Goal: Information Seeking & Learning: Learn about a topic

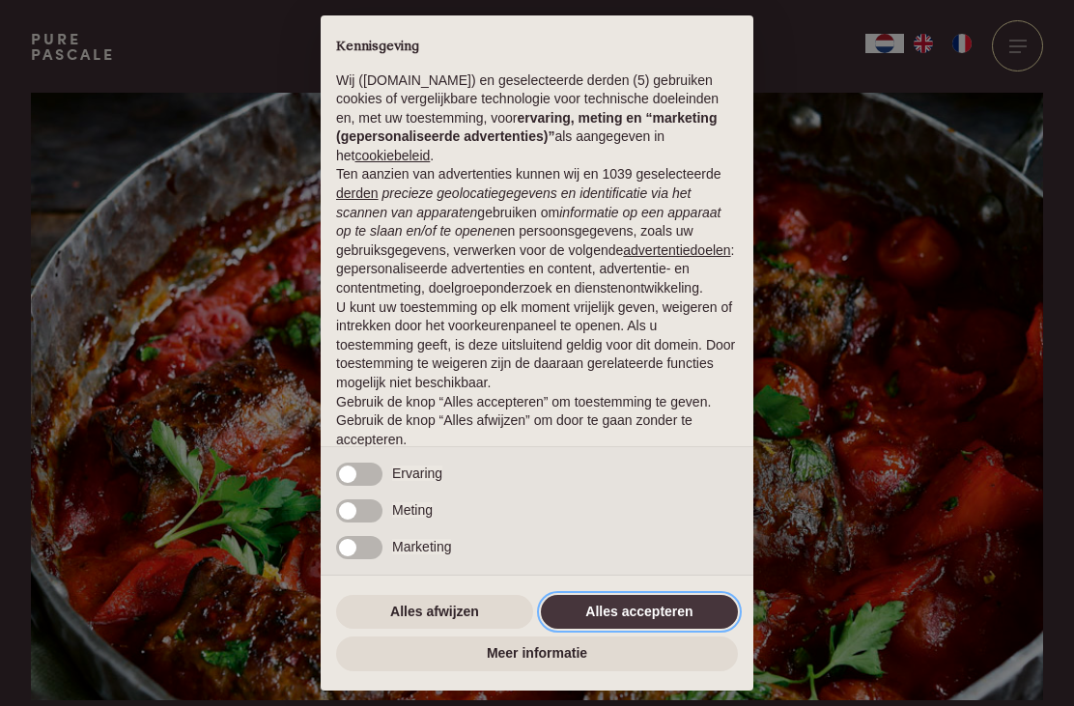
click at [635, 603] on button "Alles accepteren" at bounding box center [639, 612] width 197 height 35
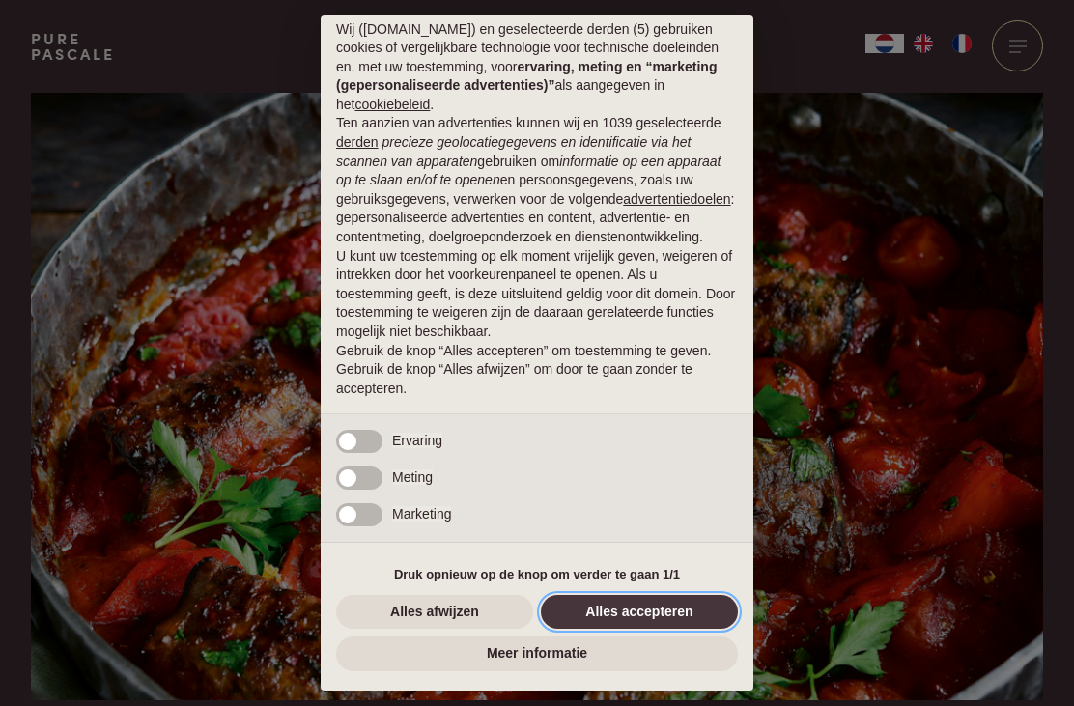
click at [638, 605] on button "Alles accepteren" at bounding box center [639, 612] width 197 height 35
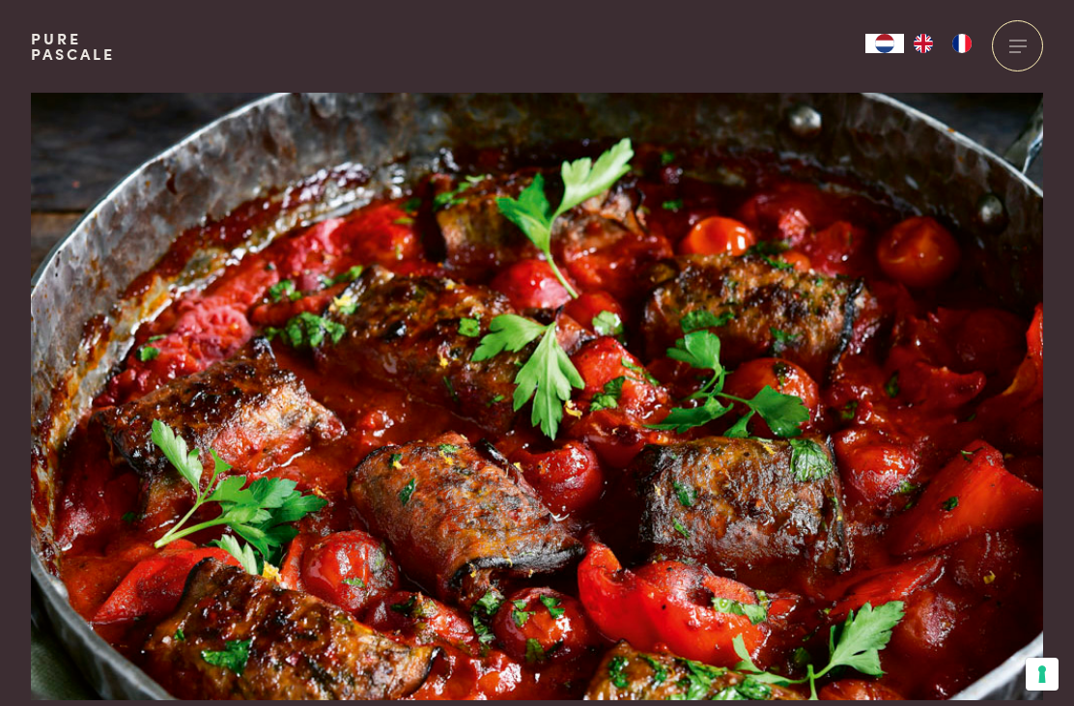
click at [773, 345] on img at bounding box center [537, 396] width 1012 height 607
click at [750, 319] on img at bounding box center [537, 396] width 1012 height 607
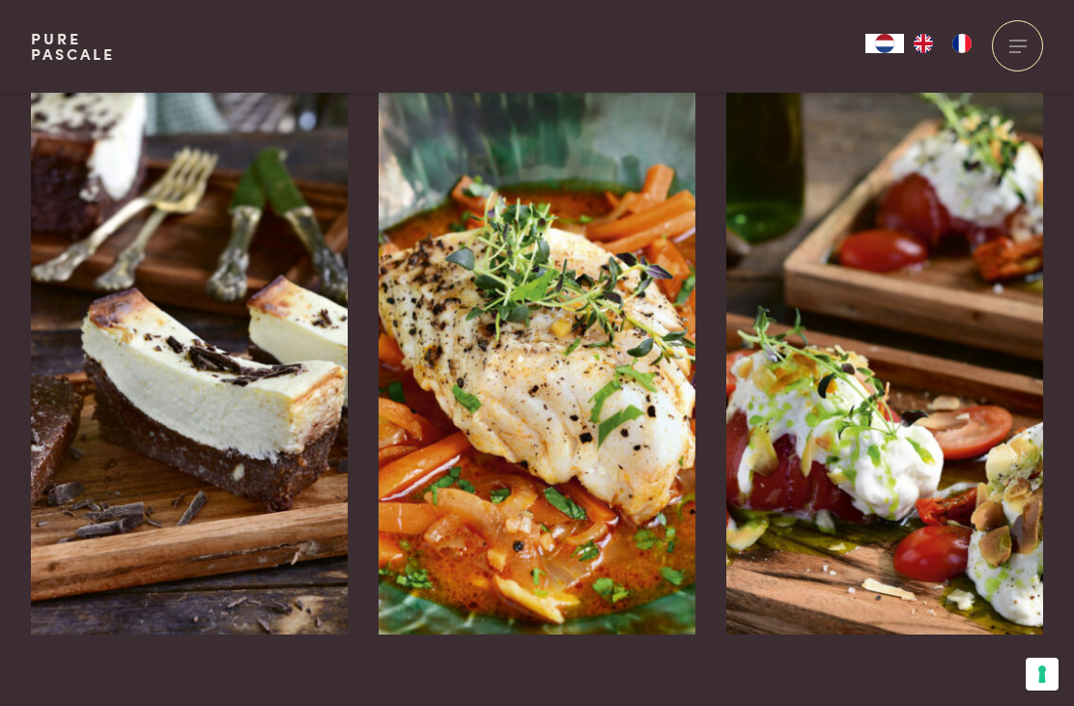
scroll to position [4769, 0]
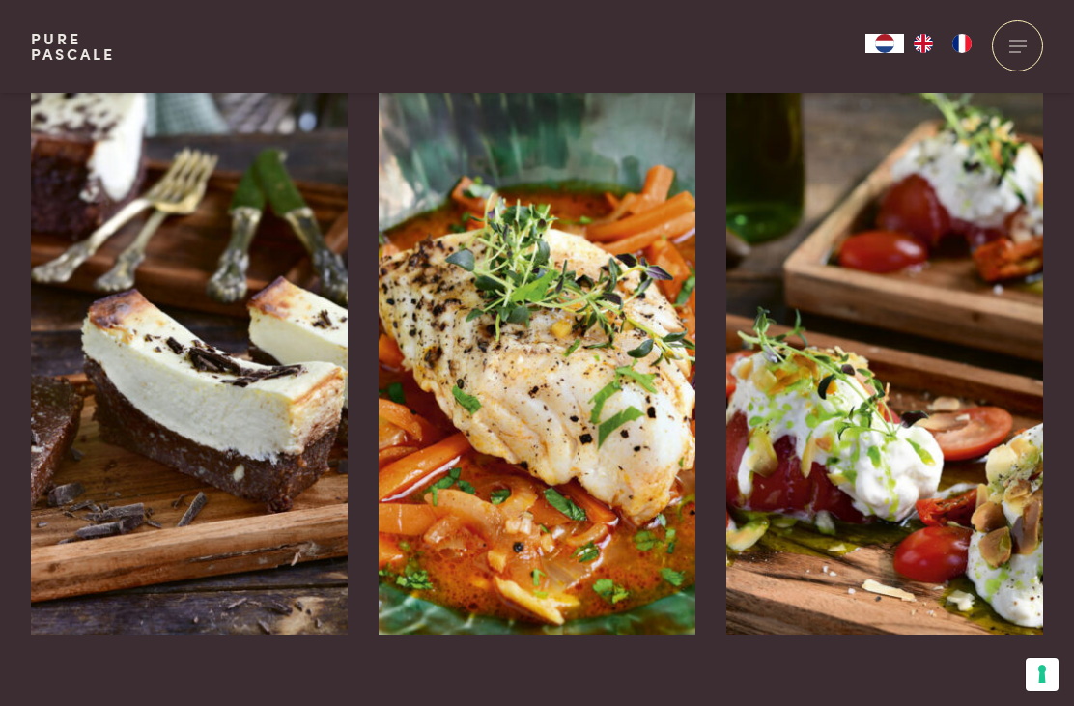
click at [222, 334] on img at bounding box center [189, 345] width 317 height 579
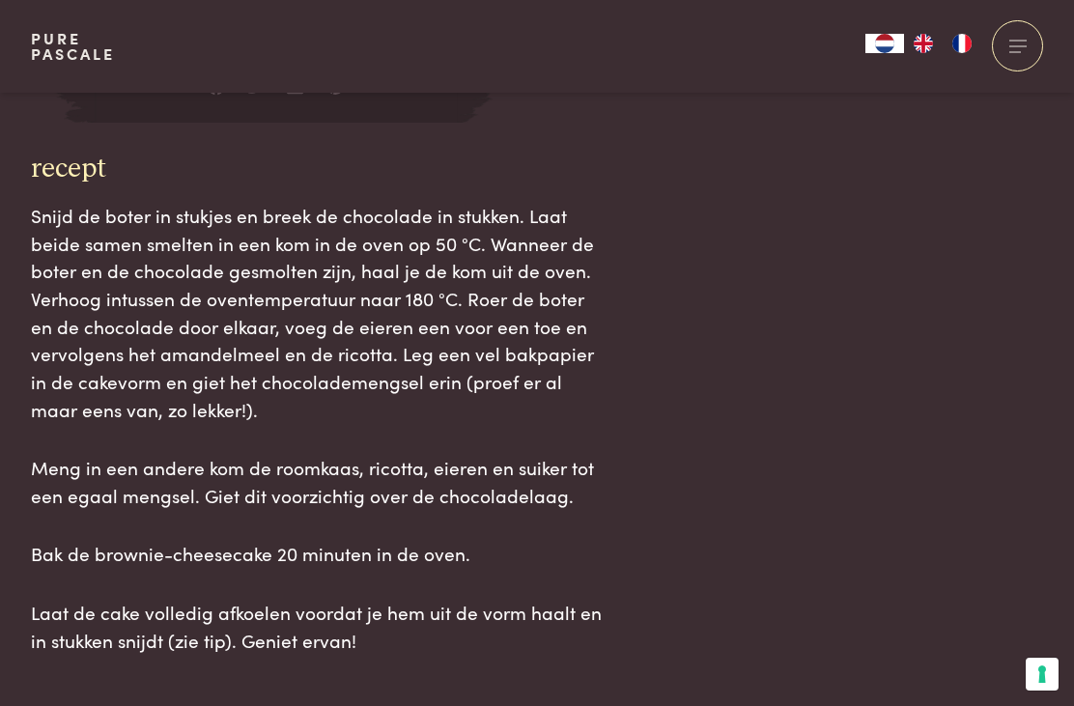
scroll to position [2277, 0]
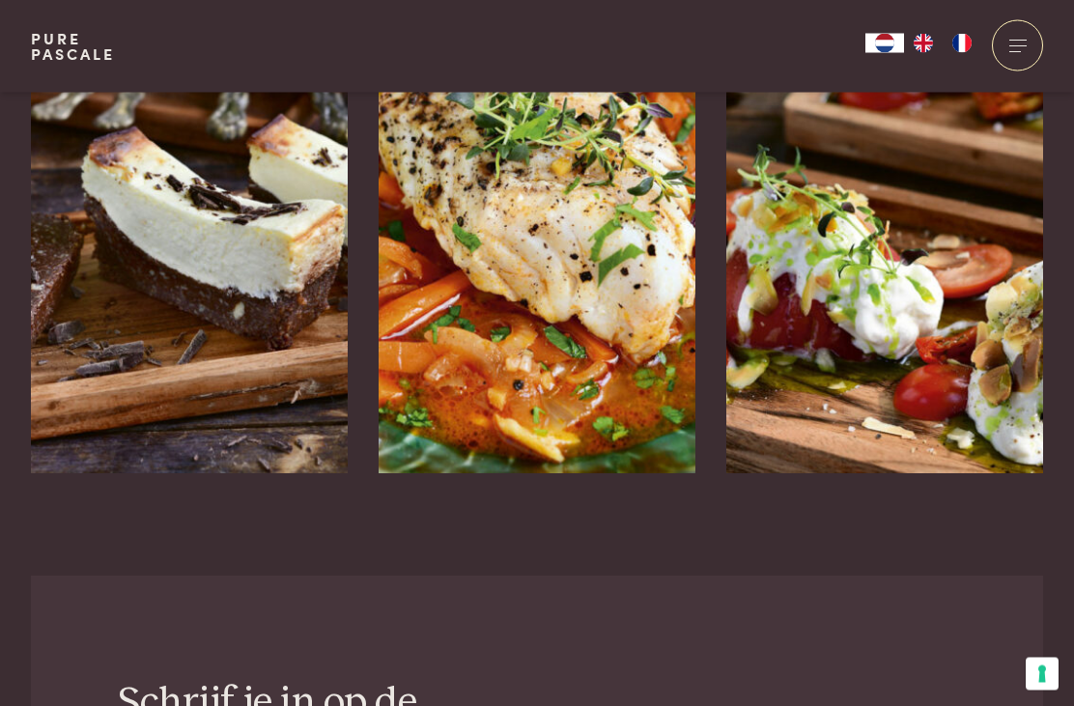
scroll to position [4275, 0]
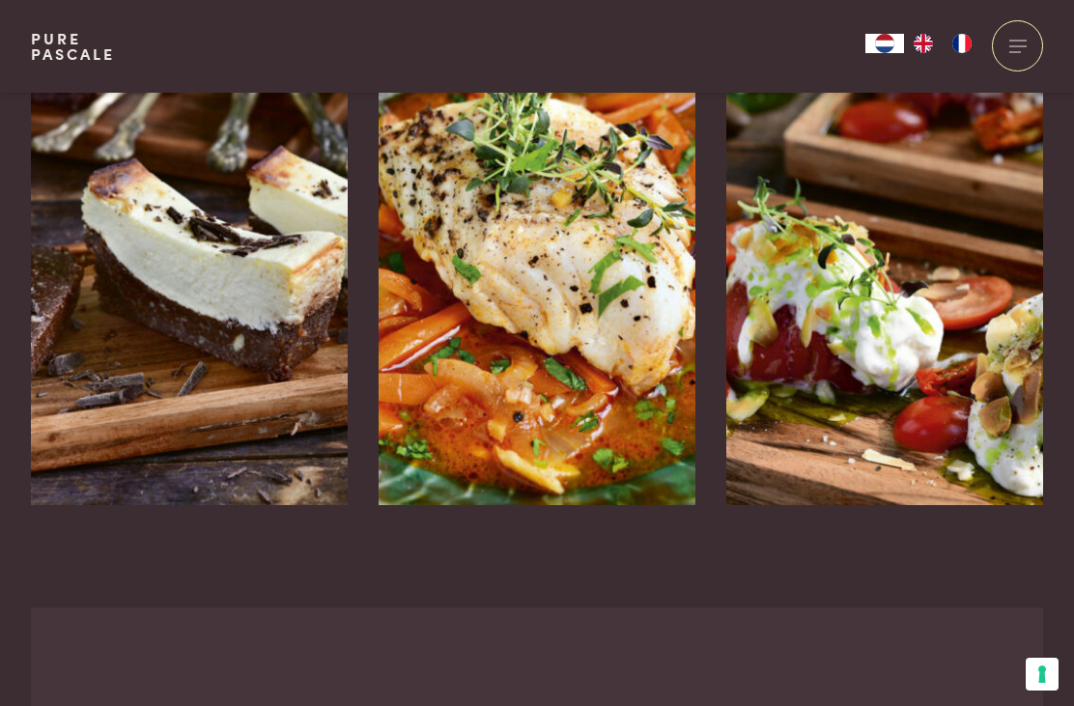
click at [586, 263] on img at bounding box center [537, 215] width 317 height 579
click at [925, 273] on img at bounding box center [884, 215] width 317 height 579
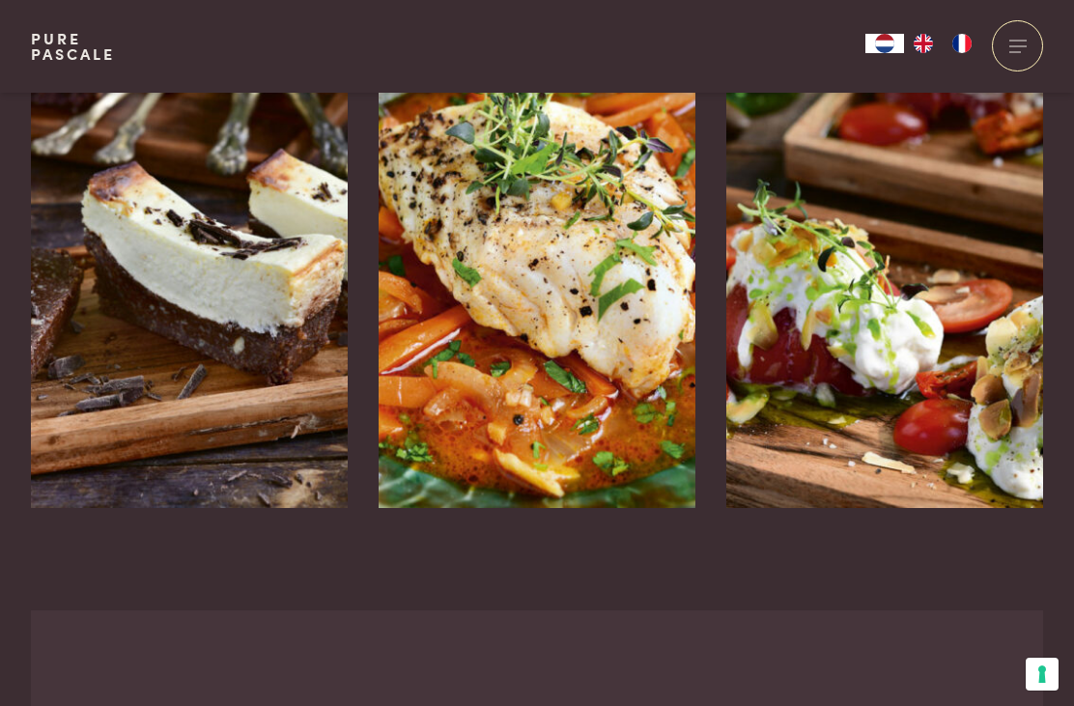
scroll to position [4264, 0]
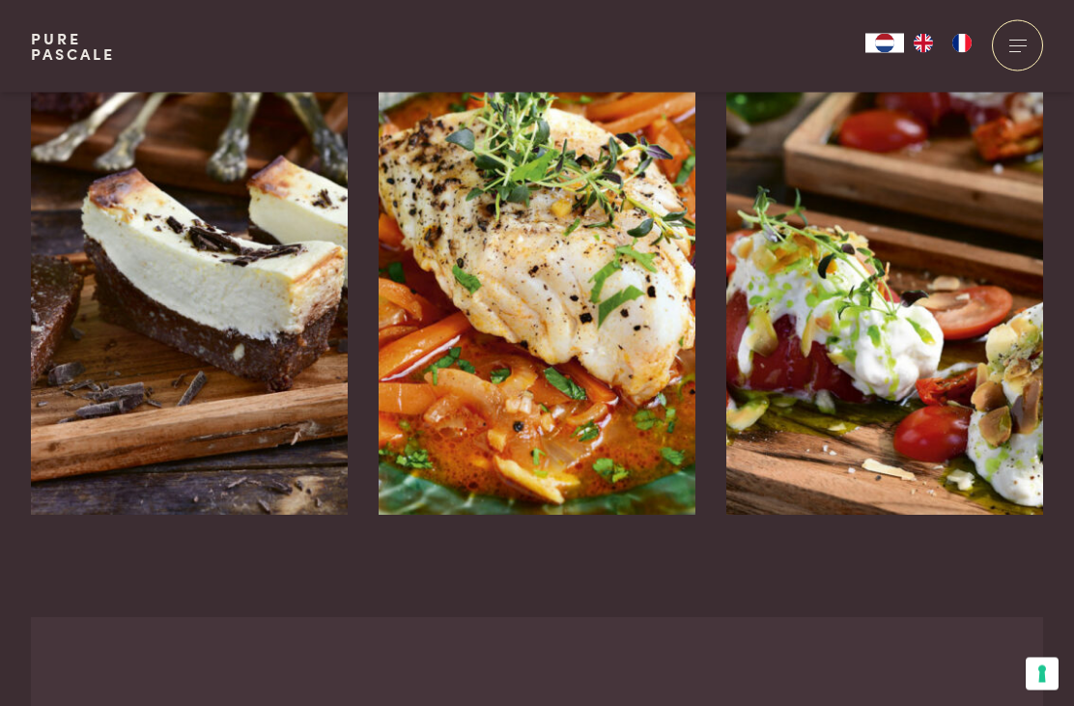
click at [1025, 581] on icon at bounding box center [1017, 595] width 16 height 28
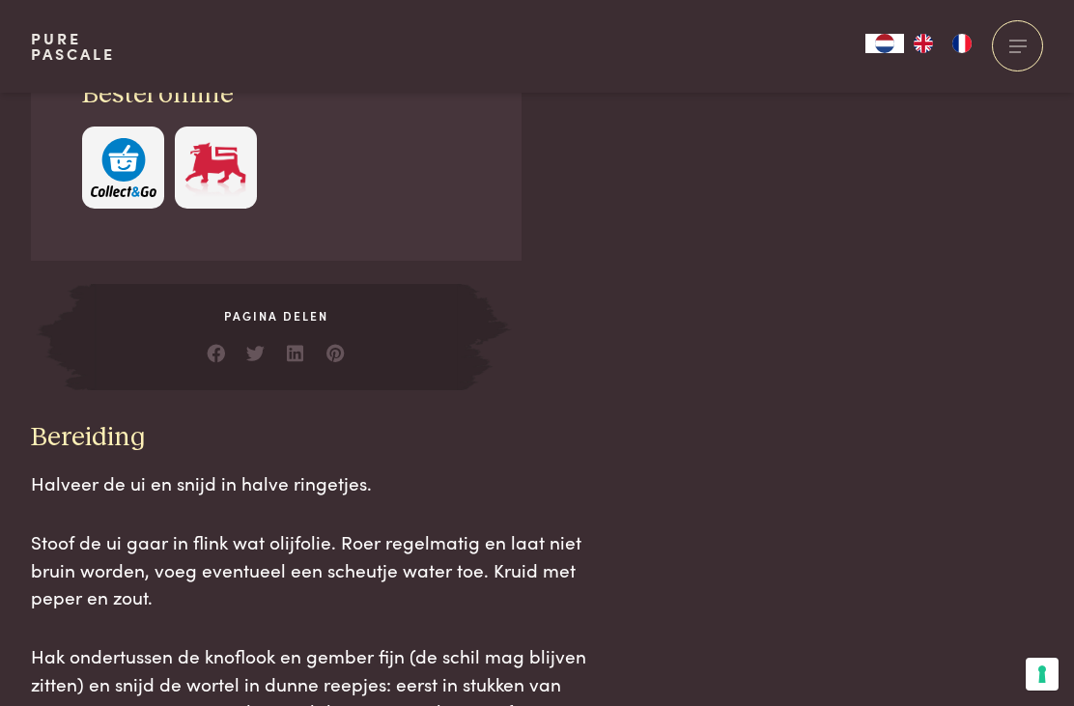
scroll to position [1724, 0]
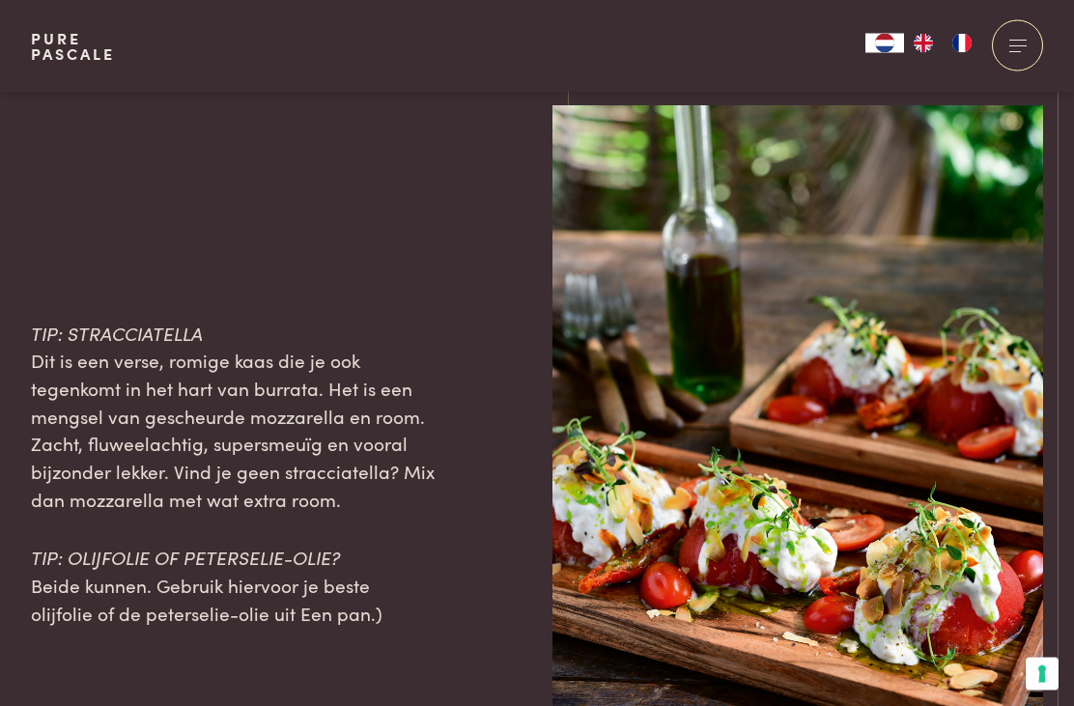
scroll to position [2702, 0]
click at [841, 185] on img at bounding box center [797, 473] width 491 height 736
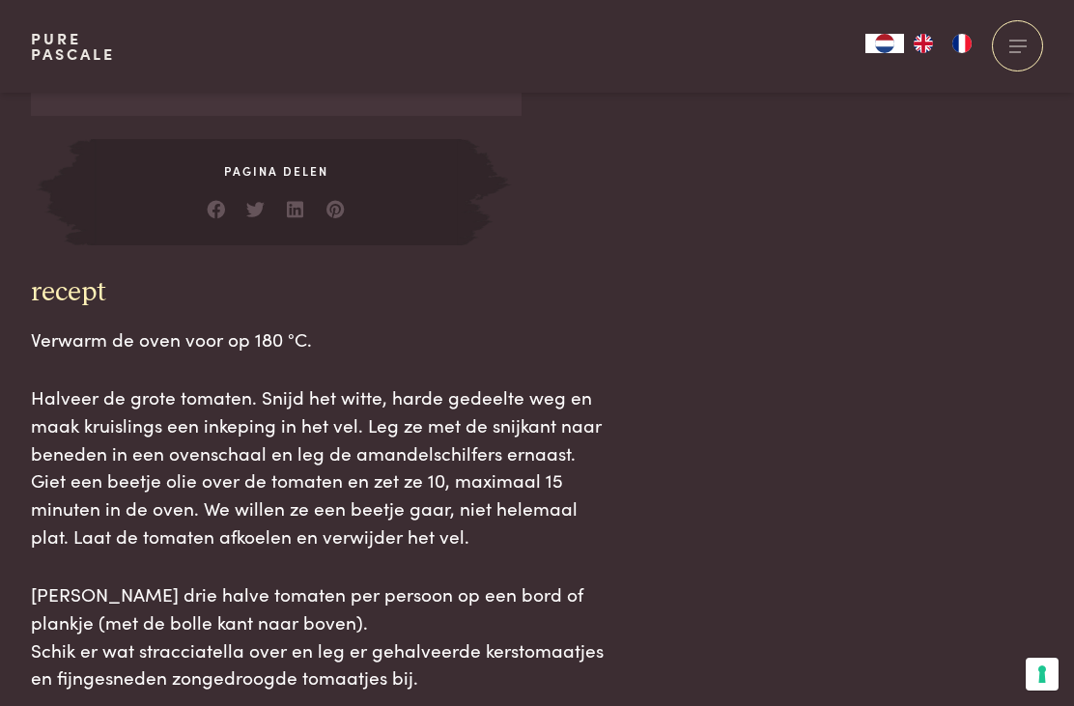
scroll to position [1791, 0]
